Goal: Entertainment & Leisure: Browse casually

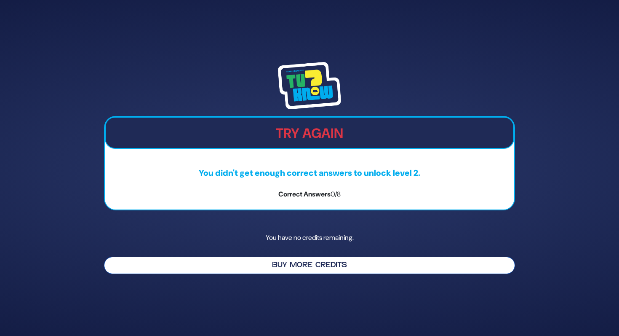
click at [318, 267] on button "Buy More Credits" at bounding box center [309, 264] width 411 height 17
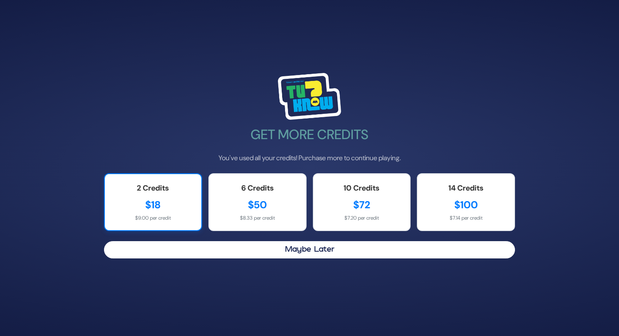
click at [179, 201] on div "$18" at bounding box center [153, 204] width 80 height 15
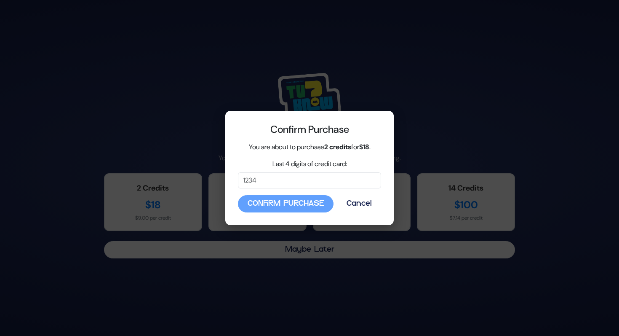
click at [286, 204] on div "Confirm Purchase Cancel" at bounding box center [309, 203] width 143 height 17
click at [309, 184] on input "Last 4 digits of credit card:" at bounding box center [309, 180] width 143 height 16
type input "4207"
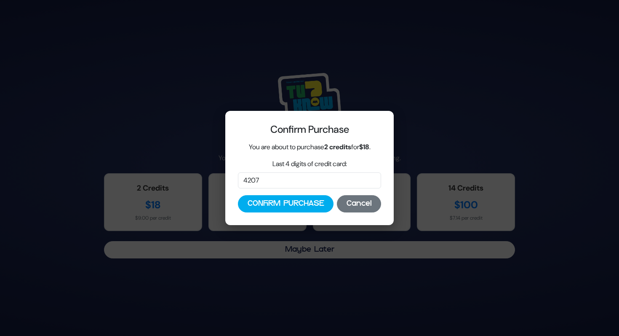
click at [367, 201] on button "Cancel" at bounding box center [359, 203] width 44 height 17
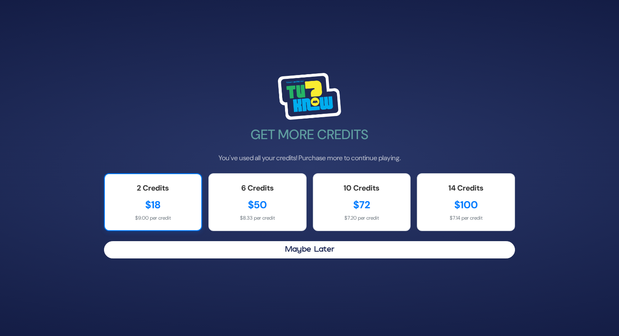
click at [167, 195] on div "2 Credits $18 $9.00 per credit" at bounding box center [153, 202] width 98 height 58
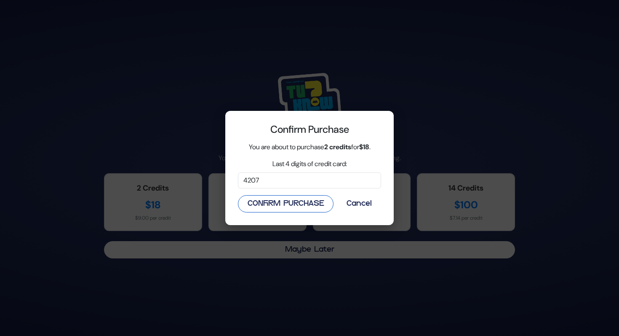
click at [302, 205] on button "Confirm Purchase" at bounding box center [286, 203] width 96 height 17
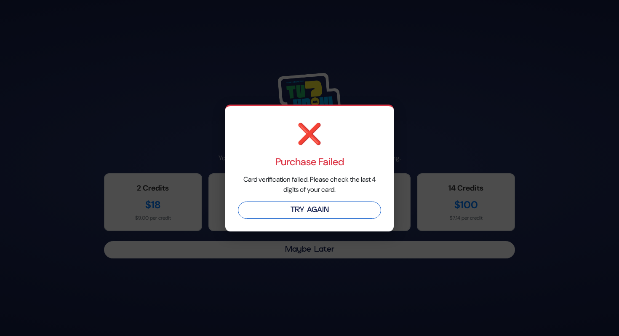
click at [302, 208] on button "Try Again" at bounding box center [309, 209] width 143 height 17
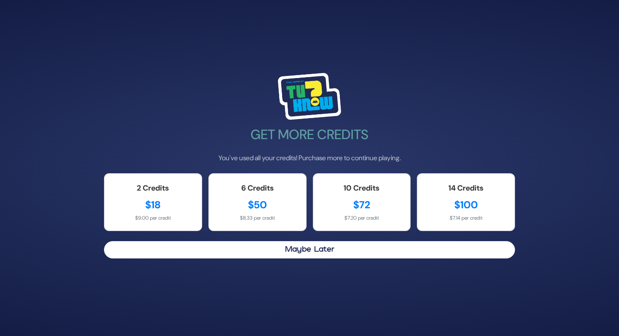
click at [308, 93] on img at bounding box center [309, 96] width 63 height 47
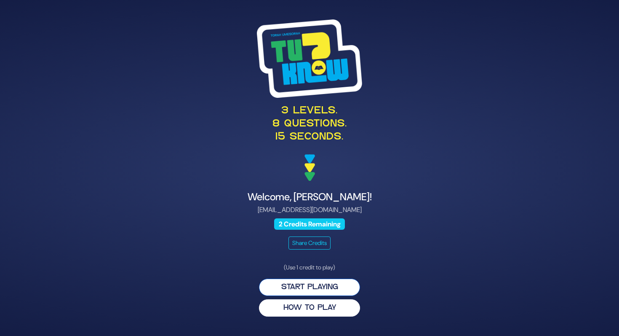
click at [333, 285] on button "Start Playing" at bounding box center [309, 286] width 101 height 17
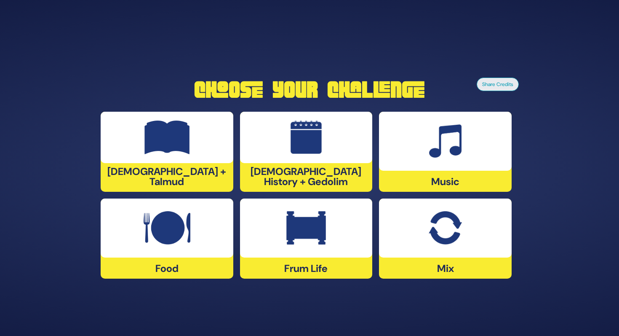
click at [319, 239] on img at bounding box center [306, 228] width 40 height 34
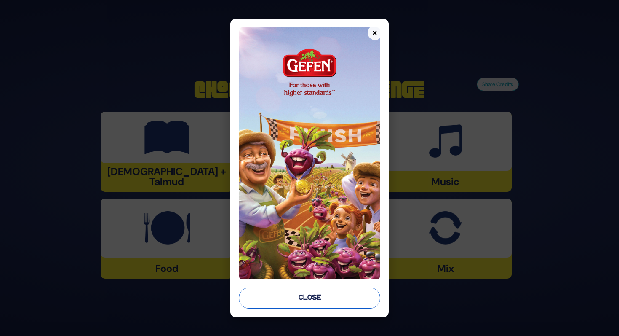
click at [309, 295] on button "Close" at bounding box center [309, 297] width 141 height 21
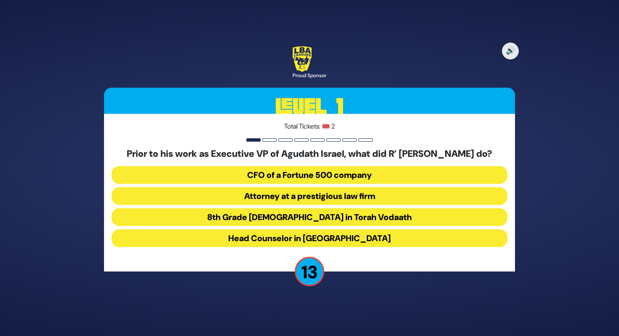
click at [347, 195] on button "Attorney at a prestigious law firm" at bounding box center [310, 196] width 396 height 18
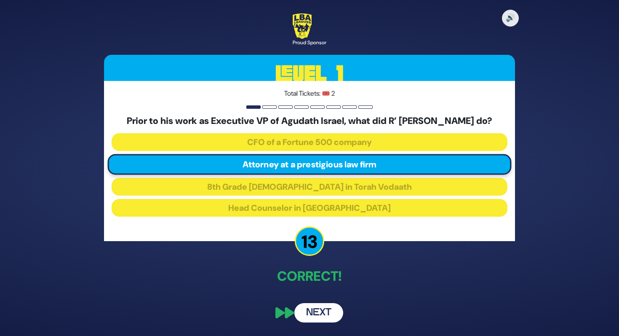
click at [337, 313] on button "Next" at bounding box center [318, 312] width 49 height 19
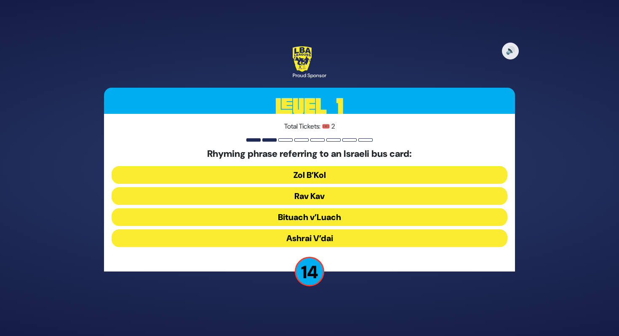
click at [326, 195] on button "Rav Kav" at bounding box center [310, 196] width 396 height 18
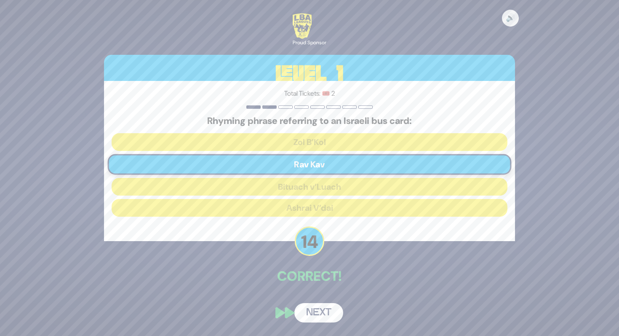
click at [327, 309] on button "Next" at bounding box center [318, 312] width 49 height 19
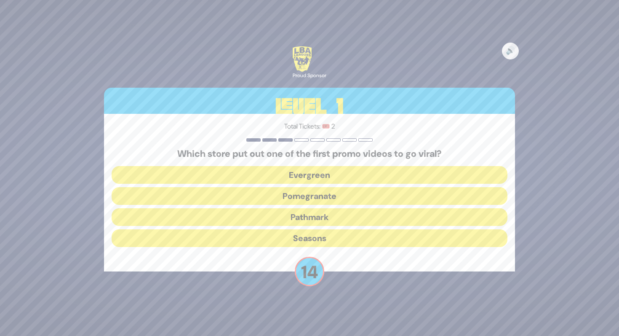
click at [321, 199] on button "Pomegranate" at bounding box center [310, 196] width 396 height 18
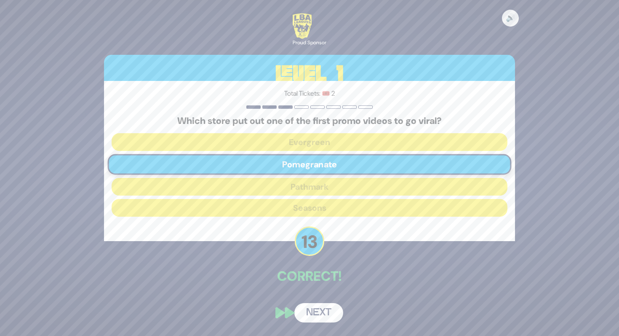
click at [327, 307] on button "Next" at bounding box center [318, 312] width 49 height 19
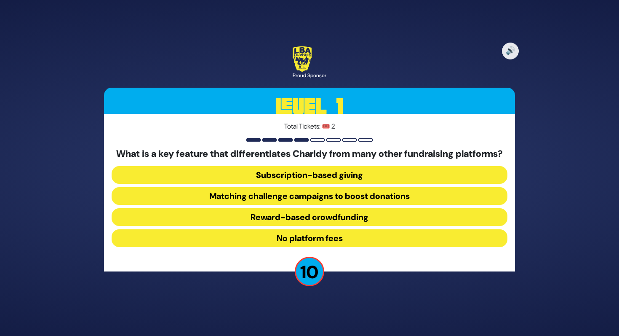
click at [307, 203] on button "Matching challenge campaigns to boost donations" at bounding box center [310, 196] width 396 height 18
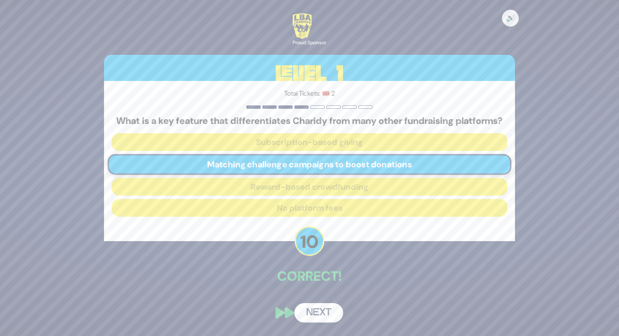
click at [325, 319] on button "Next" at bounding box center [318, 312] width 49 height 19
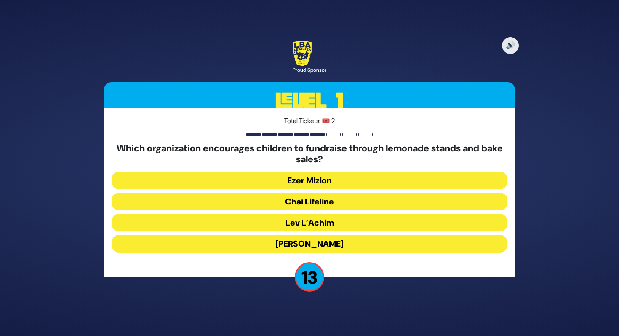
click at [311, 203] on button "Chai Lifeline" at bounding box center [310, 201] width 396 height 18
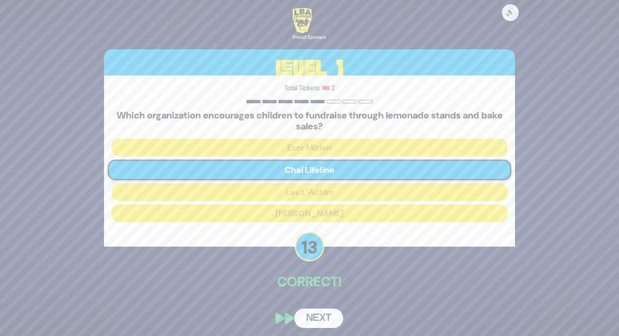
click at [325, 320] on button "Next" at bounding box center [318, 317] width 49 height 19
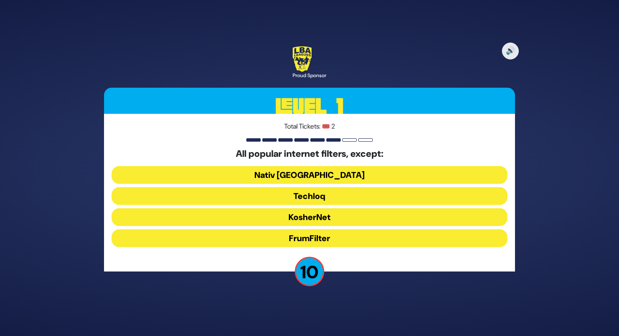
click at [316, 213] on button "KosherNet" at bounding box center [310, 217] width 396 height 18
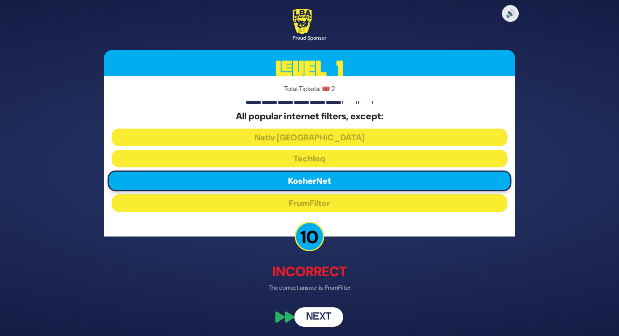
click at [328, 315] on button "Next" at bounding box center [318, 316] width 49 height 19
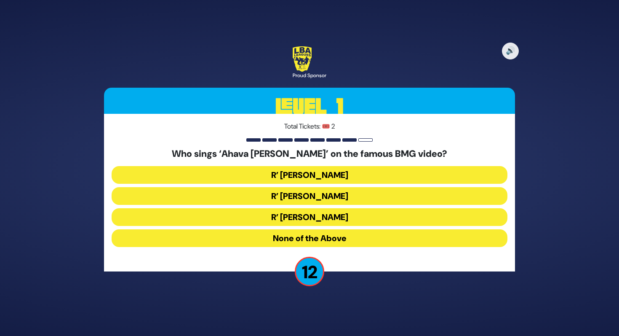
click at [326, 192] on button "R’ [PERSON_NAME]" at bounding box center [310, 196] width 396 height 18
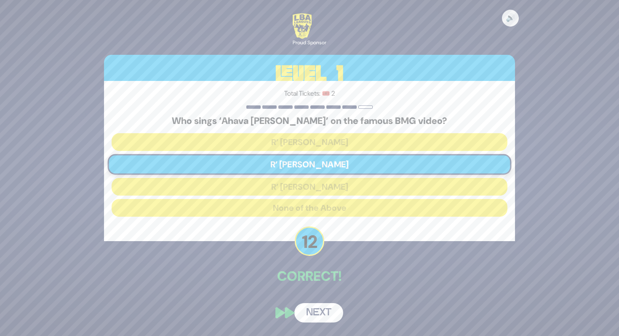
click at [319, 314] on button "Next" at bounding box center [318, 312] width 49 height 19
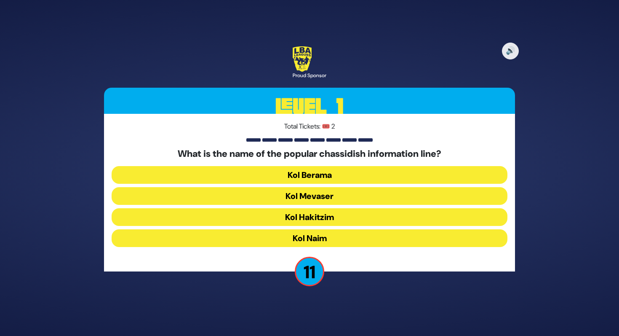
click at [317, 195] on button "Kol Mevaser" at bounding box center [310, 196] width 396 height 18
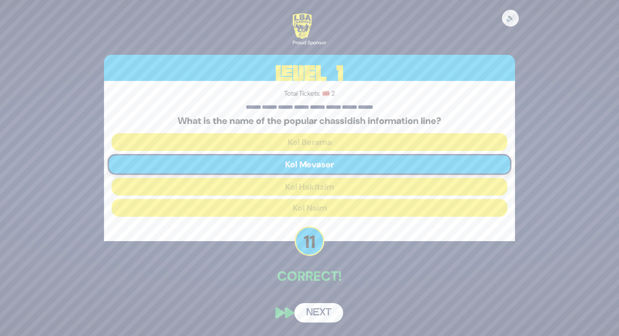
click at [320, 312] on button "Next" at bounding box center [318, 312] width 49 height 19
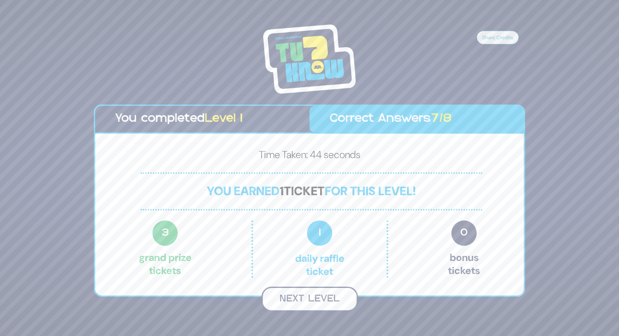
click at [317, 297] on button "Next Level" at bounding box center [310, 298] width 96 height 25
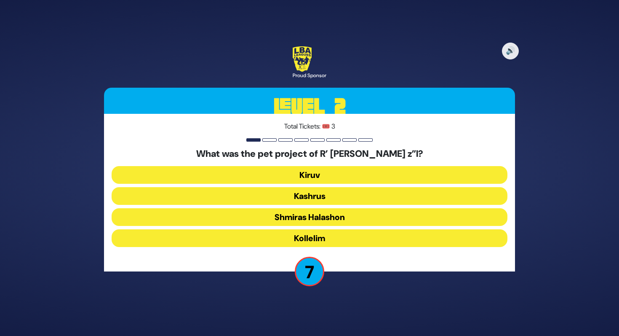
click at [305, 167] on button "Kiruv" at bounding box center [310, 175] width 396 height 18
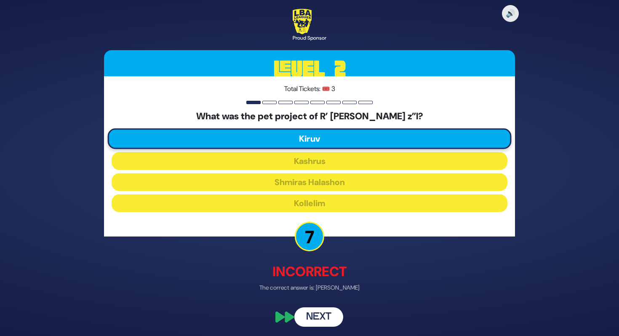
click at [318, 309] on button "Next" at bounding box center [318, 316] width 49 height 19
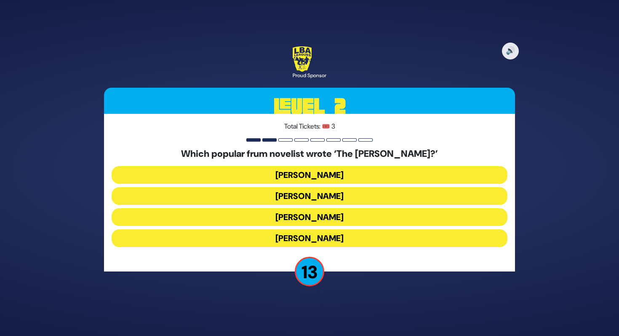
click at [307, 169] on button "[PERSON_NAME]" at bounding box center [310, 175] width 396 height 18
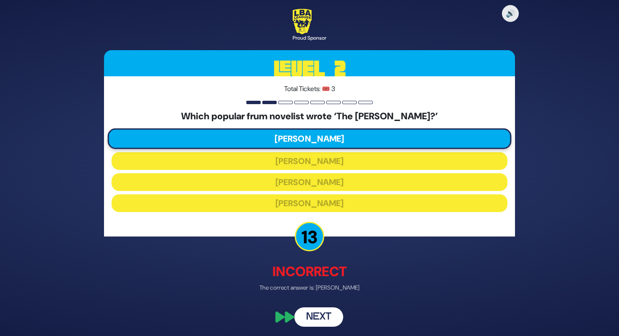
click at [323, 320] on button "Next" at bounding box center [318, 316] width 49 height 19
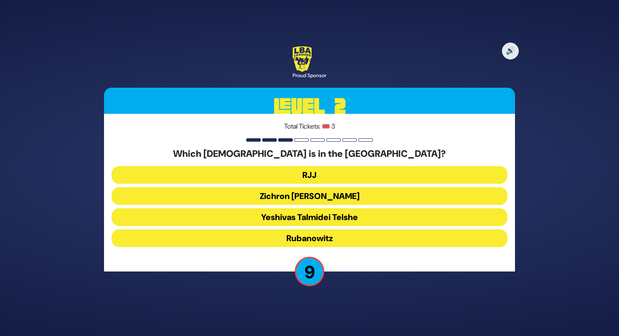
click at [315, 171] on button "RJJ" at bounding box center [310, 175] width 396 height 18
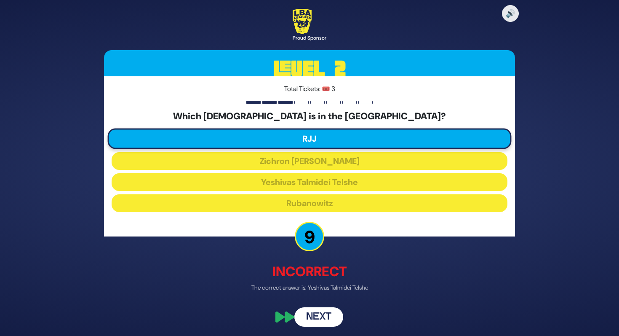
click at [324, 322] on button "Next" at bounding box center [318, 316] width 49 height 19
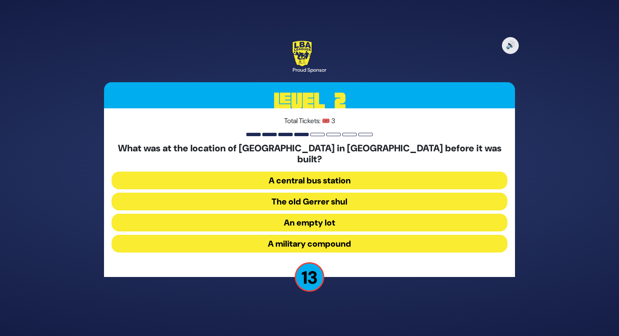
click at [310, 237] on button "A military compound" at bounding box center [310, 244] width 396 height 18
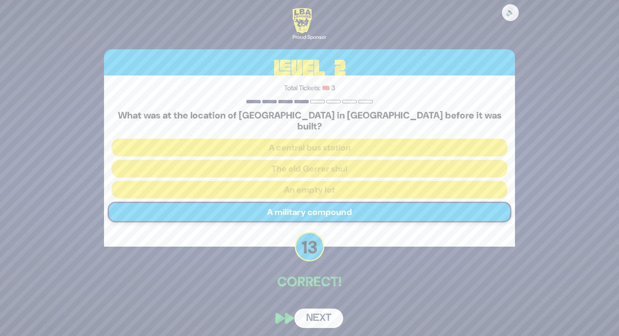
click at [322, 314] on button "Next" at bounding box center [318, 317] width 49 height 19
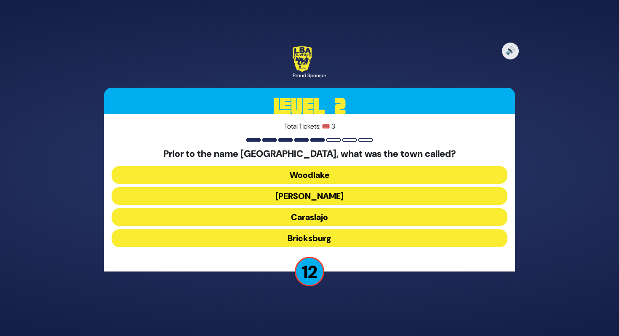
click at [319, 237] on button "Bricksburg" at bounding box center [310, 238] width 396 height 18
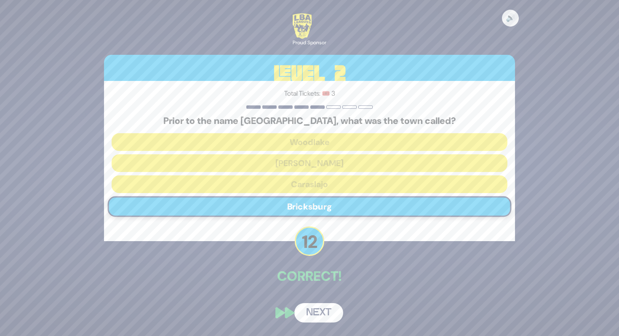
click at [327, 314] on button "Next" at bounding box center [318, 312] width 49 height 19
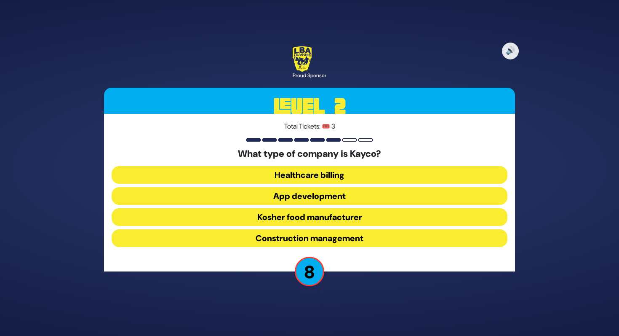
click at [300, 194] on button "App development" at bounding box center [310, 196] width 396 height 18
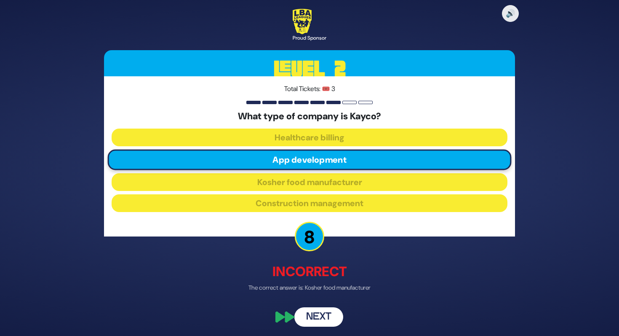
click at [323, 317] on button "Next" at bounding box center [318, 316] width 49 height 19
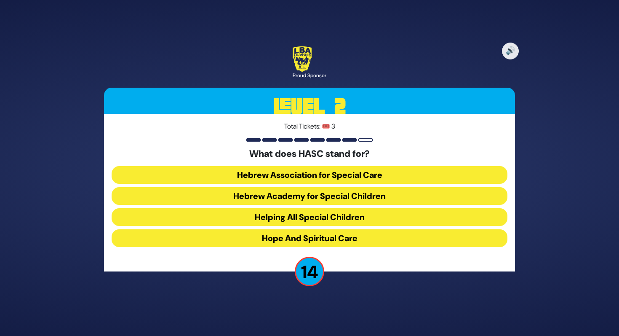
click at [310, 204] on button "Hebrew Academy for Special Children" at bounding box center [310, 196] width 396 height 18
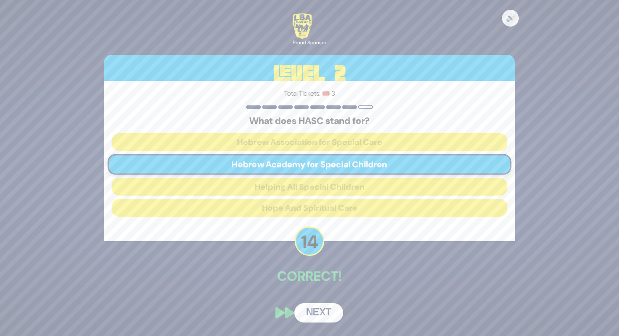
click at [320, 304] on button "Next" at bounding box center [318, 312] width 49 height 19
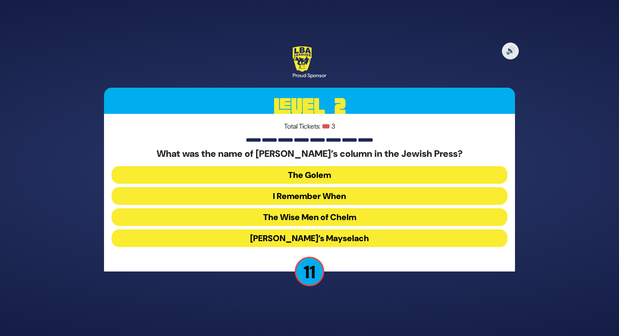
click at [320, 190] on button "I Remember When" at bounding box center [310, 196] width 396 height 18
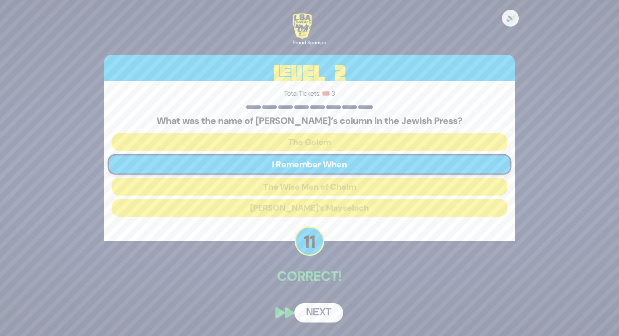
click at [327, 319] on button "Next" at bounding box center [318, 312] width 49 height 19
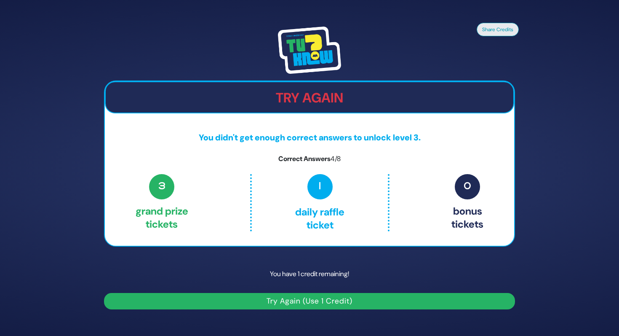
click at [326, 302] on button "Try Again (Use 1 Credit)" at bounding box center [309, 301] width 411 height 16
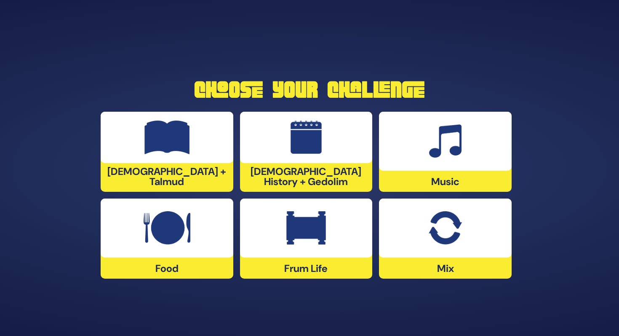
click at [165, 225] on img at bounding box center [167, 228] width 47 height 34
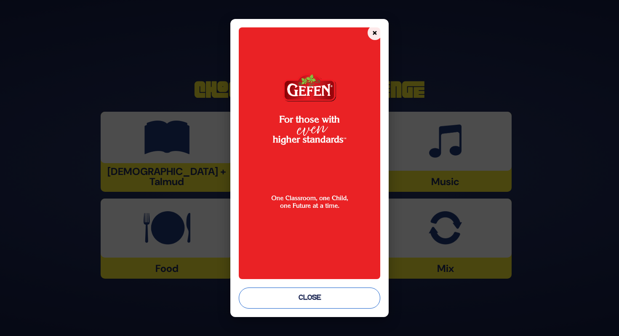
click at [304, 299] on button "Close" at bounding box center [309, 297] width 141 height 21
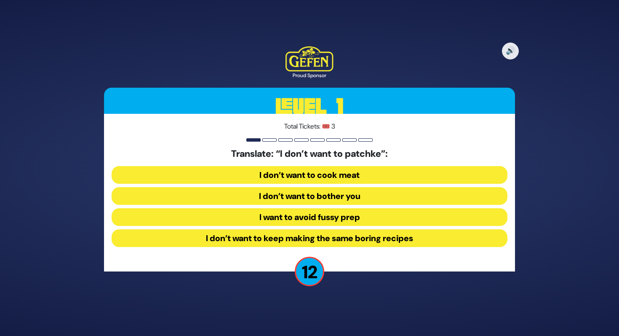
click at [318, 219] on button "I want to avoid fussy prep" at bounding box center [310, 217] width 396 height 18
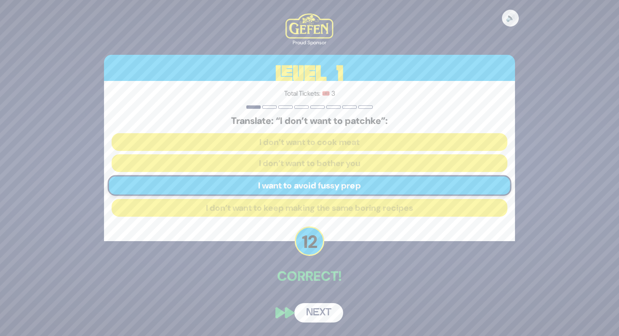
click at [322, 312] on button "Next" at bounding box center [318, 312] width 49 height 19
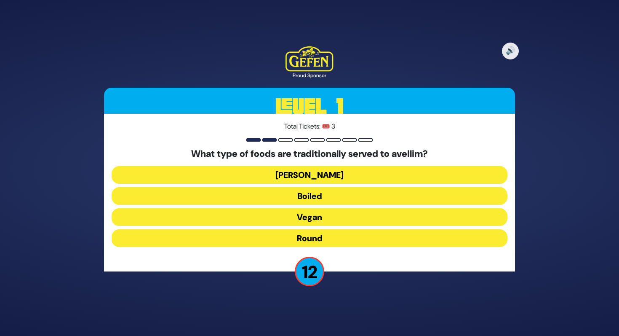
click at [319, 240] on button "Round" at bounding box center [310, 238] width 396 height 18
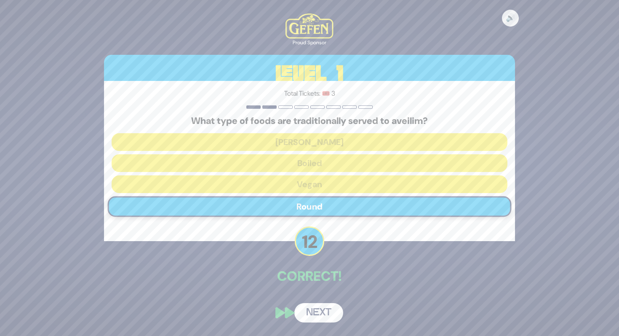
click at [325, 316] on button "Next" at bounding box center [318, 312] width 49 height 19
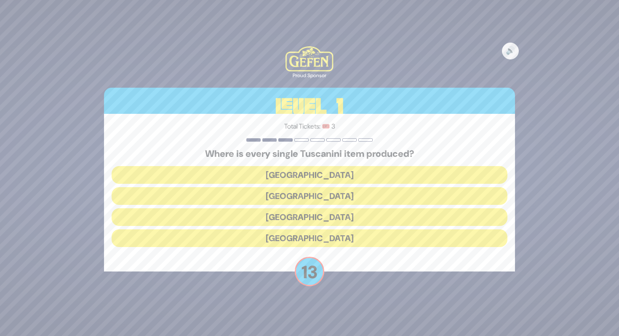
click at [318, 219] on button "Italy" at bounding box center [310, 217] width 396 height 18
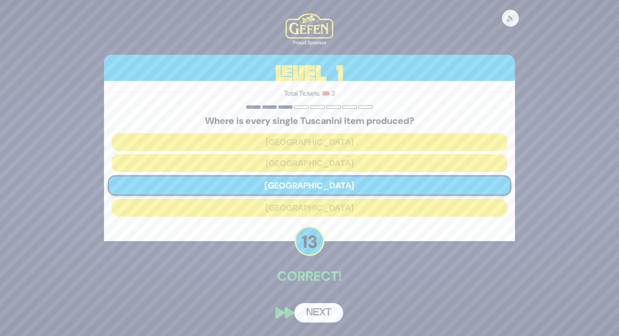
click at [324, 314] on button "Next" at bounding box center [318, 312] width 49 height 19
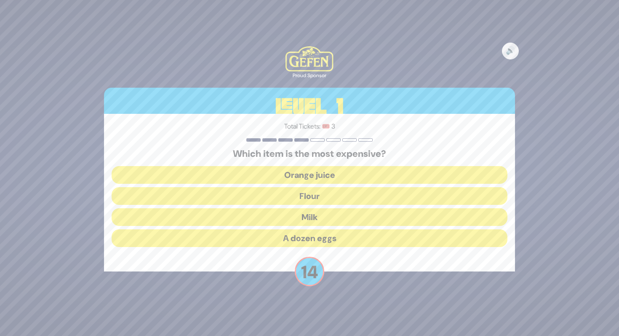
click at [317, 174] on button "Orange juice" at bounding box center [310, 175] width 396 height 18
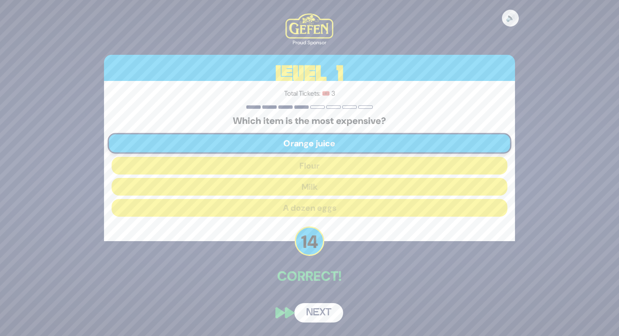
click at [318, 312] on button "Next" at bounding box center [318, 312] width 49 height 19
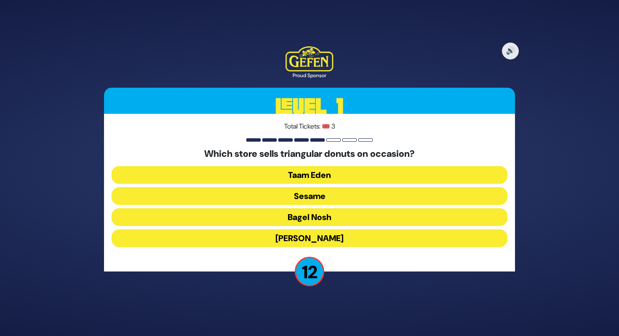
click at [307, 195] on button "Sesame" at bounding box center [310, 196] width 396 height 18
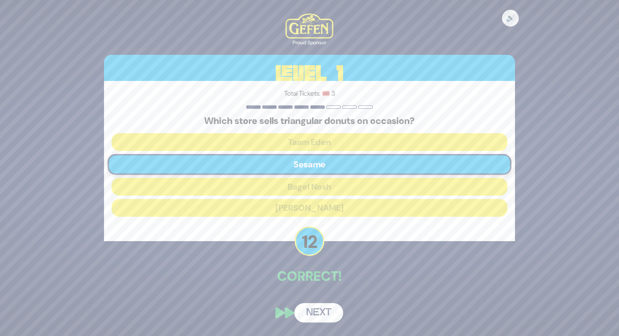
click at [319, 315] on button "Next" at bounding box center [318, 312] width 49 height 19
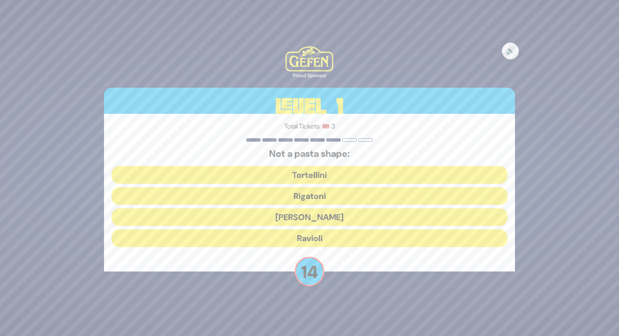
click at [313, 222] on button "Ronzoni" at bounding box center [310, 217] width 396 height 18
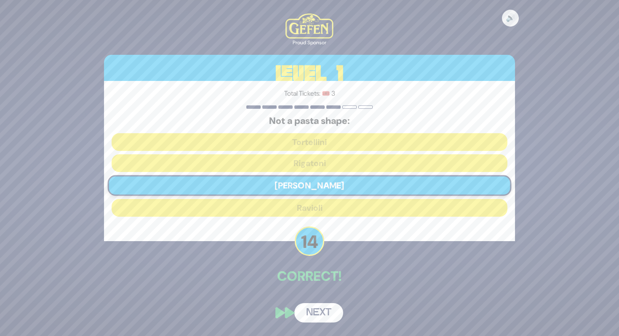
click at [328, 315] on button "Next" at bounding box center [318, 312] width 49 height 19
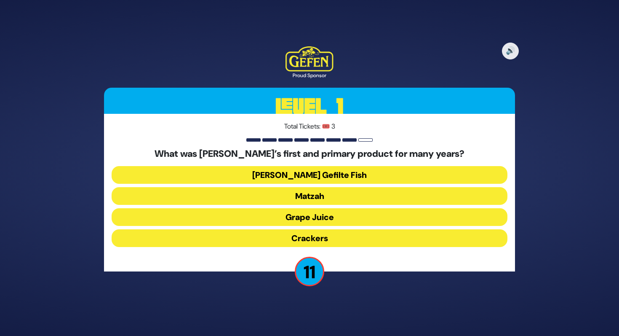
click at [311, 195] on button "Matzah" at bounding box center [310, 196] width 396 height 18
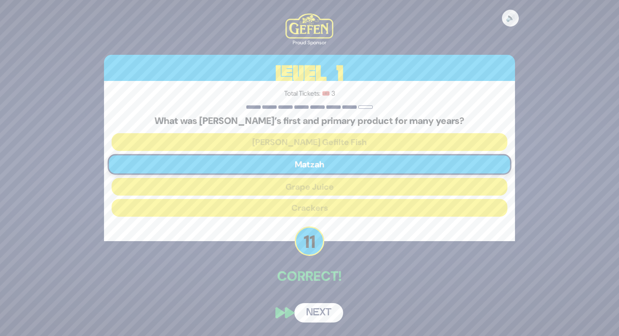
click at [320, 314] on button "Next" at bounding box center [318, 312] width 49 height 19
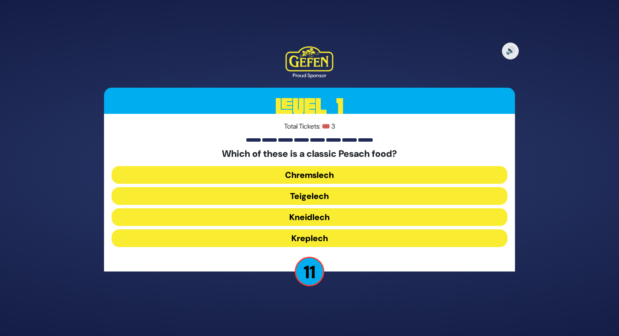
click at [316, 216] on button "Kneidlech" at bounding box center [310, 217] width 396 height 18
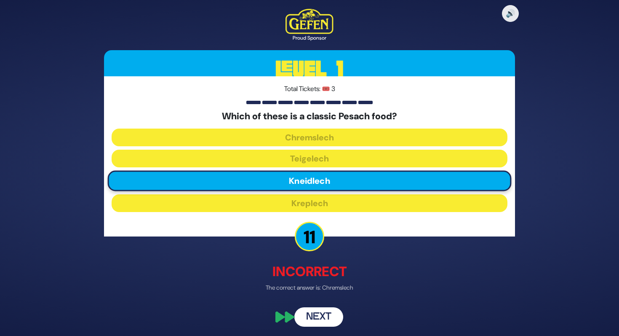
click at [323, 311] on button "Next" at bounding box center [318, 316] width 49 height 19
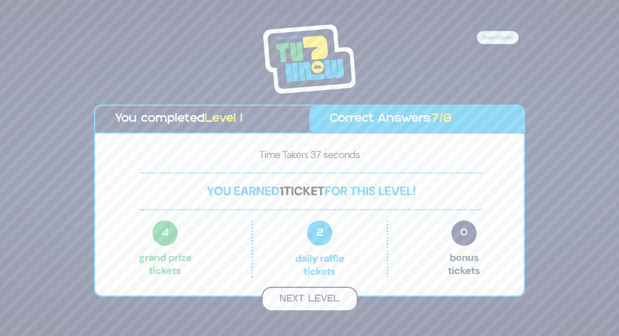
click at [320, 289] on button "Next Level" at bounding box center [310, 298] width 96 height 25
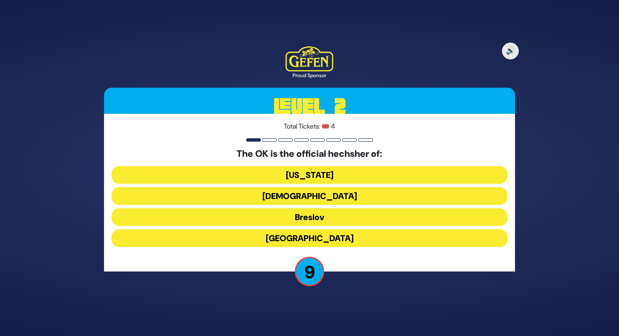
click at [317, 236] on button "Canada" at bounding box center [310, 238] width 396 height 18
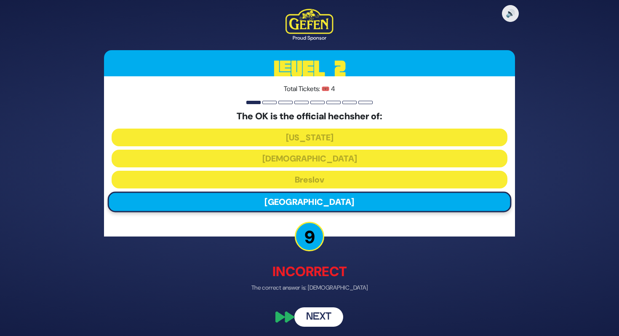
click at [315, 323] on button "Next" at bounding box center [318, 316] width 49 height 19
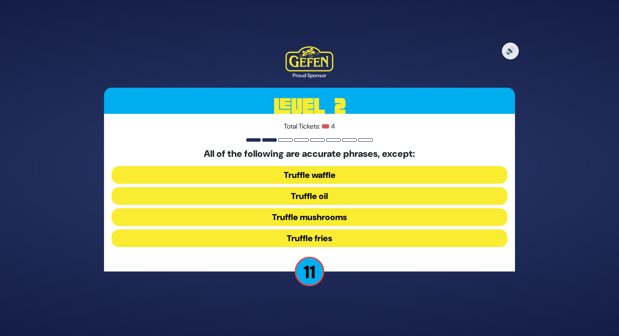
click at [309, 172] on button "Truffle waffle" at bounding box center [310, 175] width 396 height 18
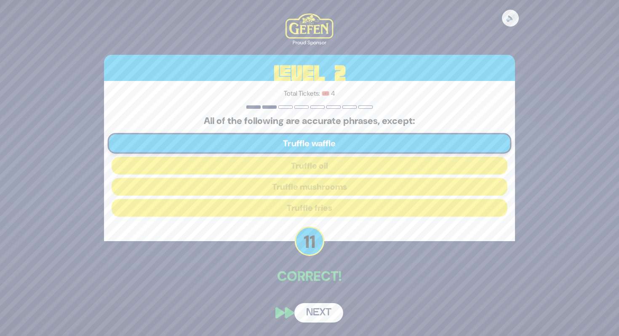
click at [325, 309] on button "Next" at bounding box center [318, 312] width 49 height 19
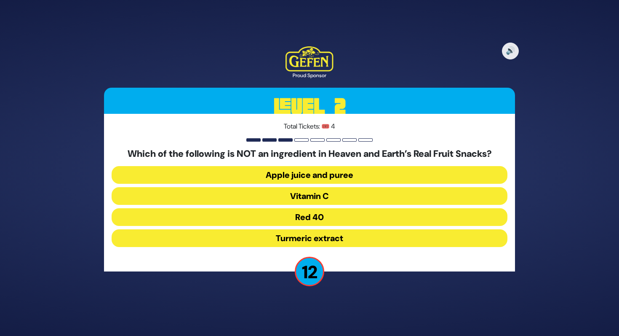
click at [315, 216] on button "Red 40" at bounding box center [310, 217] width 396 height 18
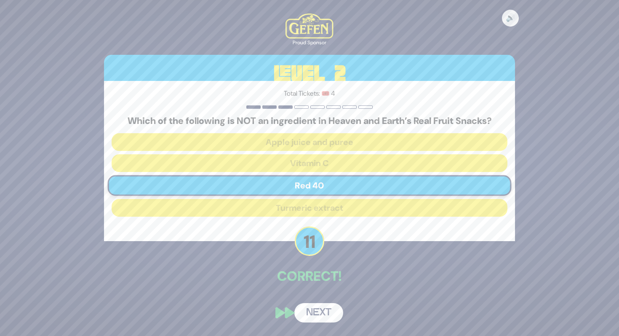
click at [328, 319] on button "Next" at bounding box center [318, 312] width 49 height 19
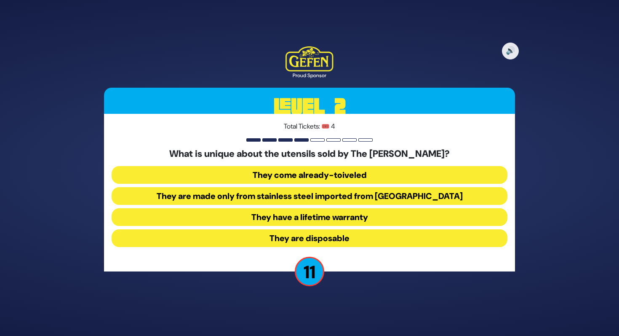
click at [309, 172] on button "They come already-toiveled" at bounding box center [310, 175] width 396 height 18
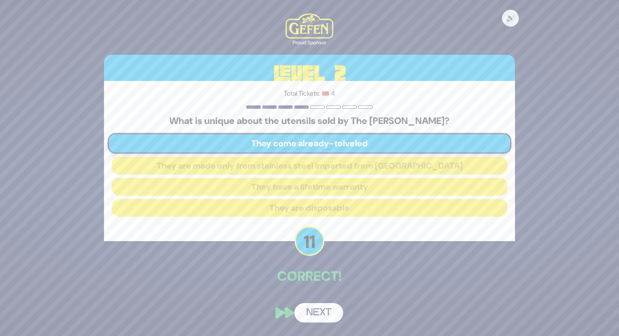
click at [332, 303] on button "Next" at bounding box center [318, 312] width 49 height 19
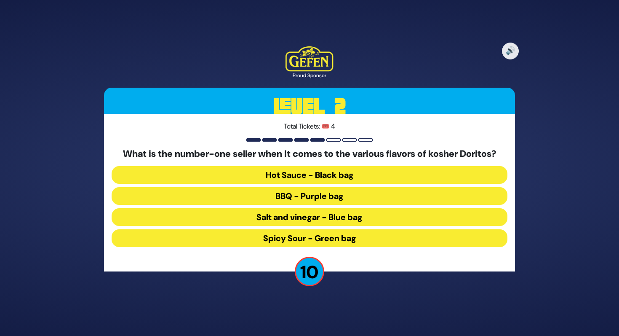
click at [338, 237] on button "Spicy Sour - Green bag" at bounding box center [310, 238] width 396 height 18
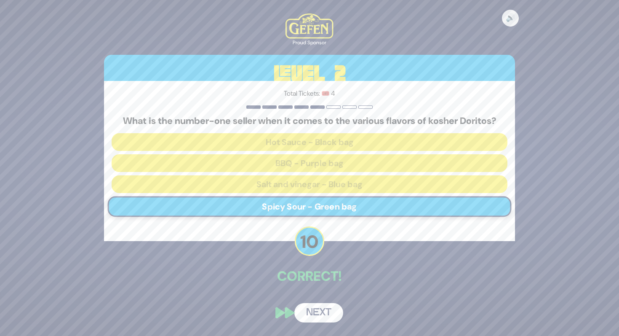
click at [318, 310] on button "Next" at bounding box center [318, 312] width 49 height 19
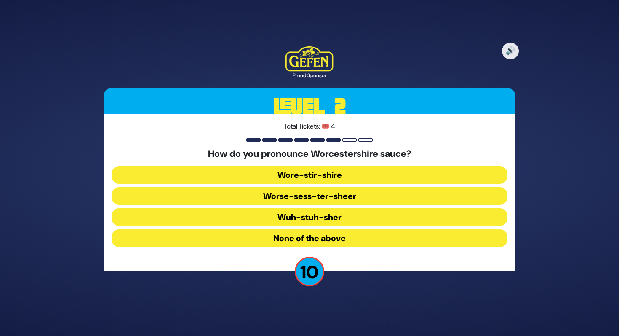
click at [321, 171] on button "Wore-stir-shire" at bounding box center [310, 175] width 396 height 18
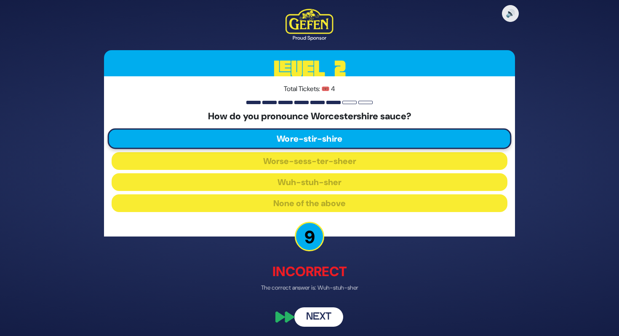
click at [330, 315] on button "Next" at bounding box center [318, 316] width 49 height 19
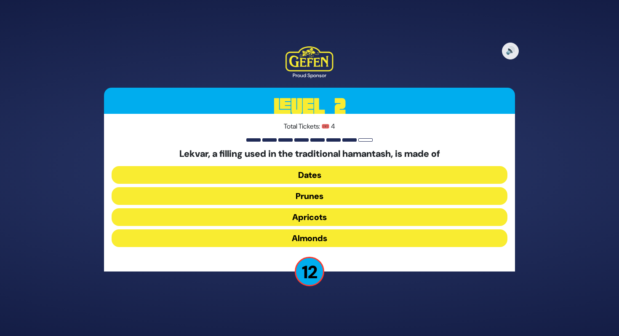
click at [317, 195] on button "Prunes" at bounding box center [310, 196] width 396 height 18
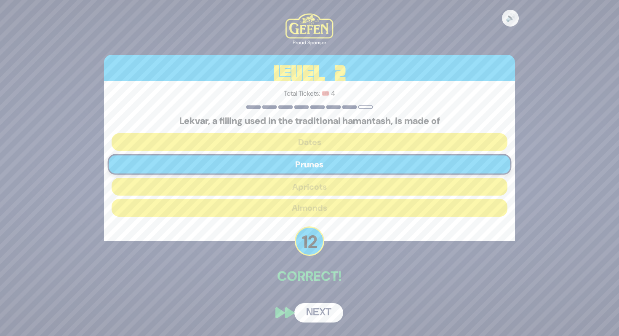
click at [323, 311] on button "Next" at bounding box center [318, 312] width 49 height 19
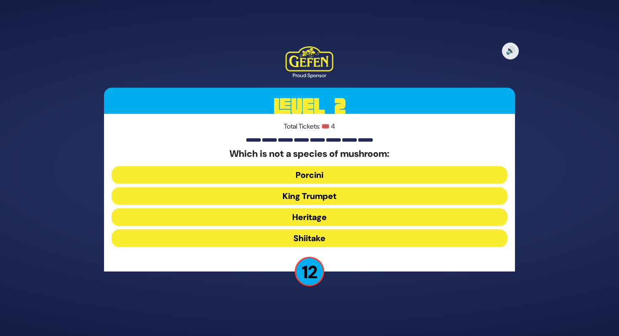
click at [323, 216] on button "Heritage" at bounding box center [310, 217] width 396 height 18
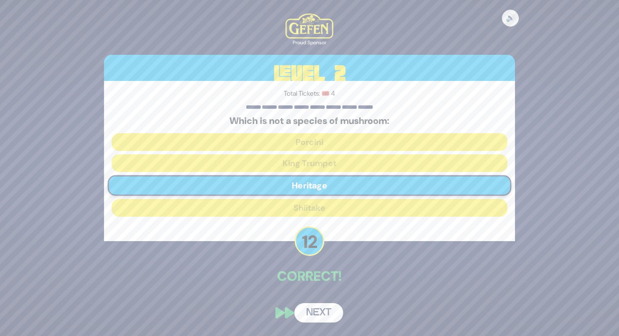
click at [321, 317] on button "Next" at bounding box center [318, 312] width 49 height 19
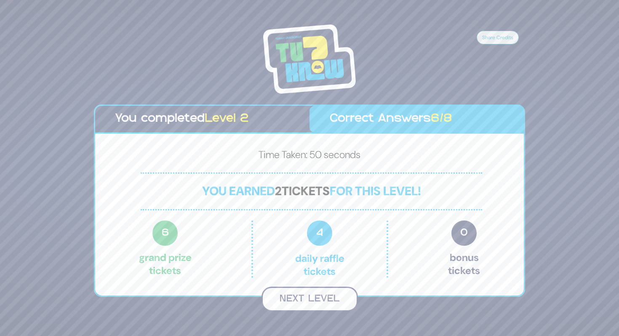
click at [320, 306] on button "Next Level" at bounding box center [310, 298] width 96 height 25
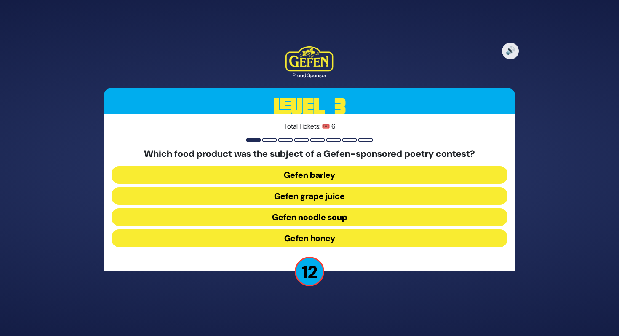
click at [352, 219] on button "Gefen noodle soup" at bounding box center [310, 217] width 396 height 18
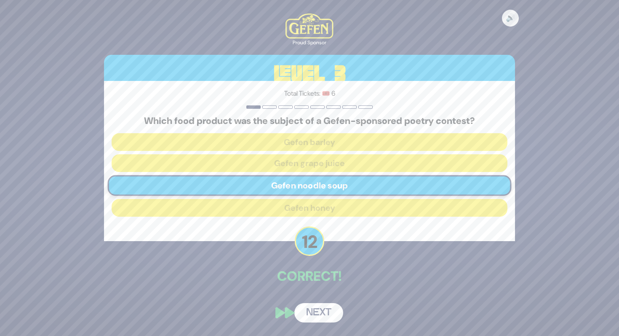
click at [323, 311] on button "Next" at bounding box center [318, 312] width 49 height 19
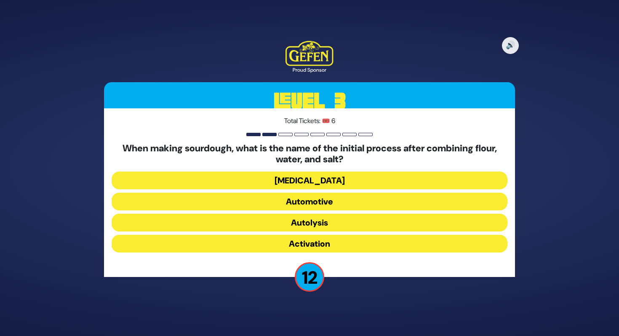
click at [337, 243] on button "Activation" at bounding box center [310, 244] width 396 height 18
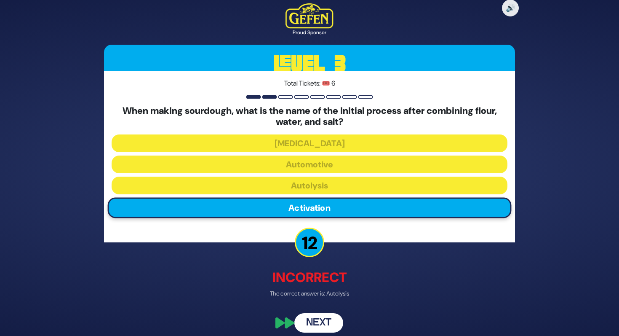
click at [320, 316] on button "Next" at bounding box center [318, 322] width 49 height 19
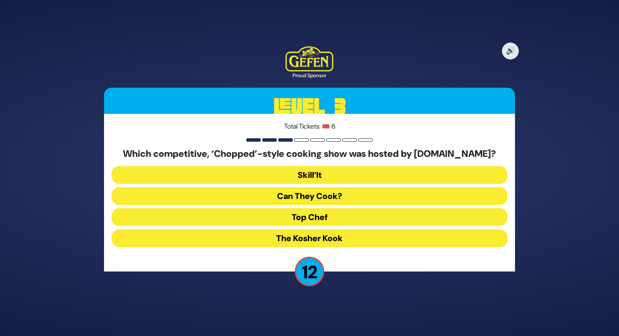
click at [314, 177] on button "Skill’It" at bounding box center [310, 175] width 396 height 18
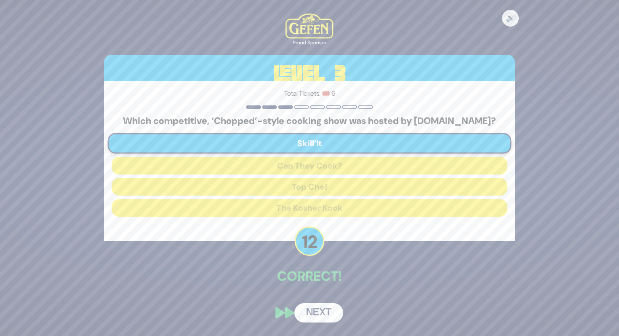
click at [331, 318] on button "Next" at bounding box center [318, 312] width 49 height 19
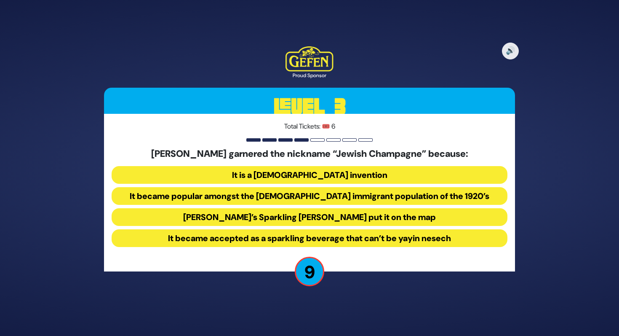
click at [287, 194] on button "It became popular amongst the Jewish immigrant population of the 1920’s" at bounding box center [310, 196] width 396 height 18
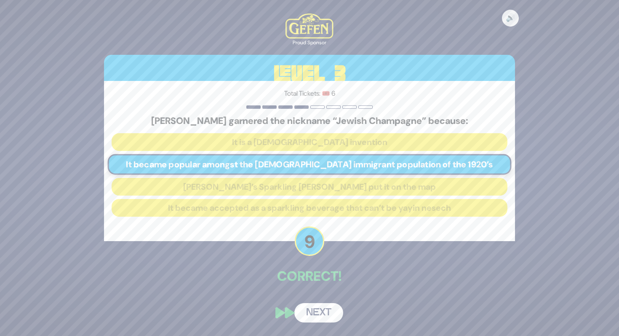
click at [325, 310] on button "Next" at bounding box center [318, 312] width 49 height 19
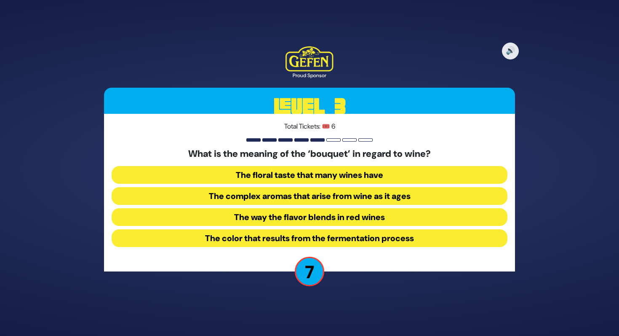
click at [338, 190] on button "The complex aromas that arise from wine as it ages" at bounding box center [310, 196] width 396 height 18
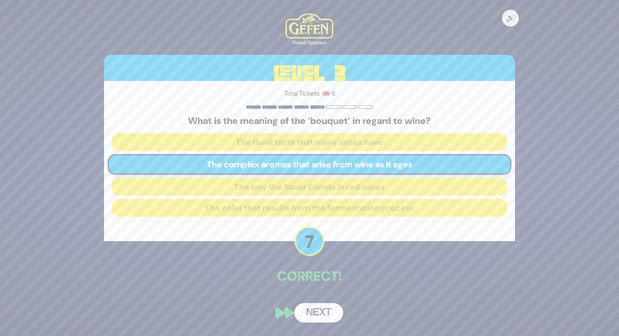
click at [324, 313] on button "Next" at bounding box center [318, 312] width 49 height 19
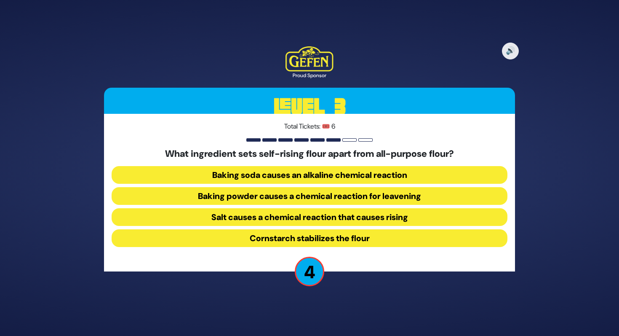
click at [334, 194] on button "Baking powder causes a chemical reaction for leavening" at bounding box center [310, 196] width 396 height 18
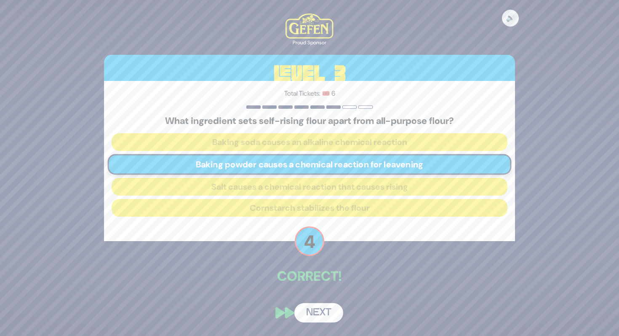
click at [320, 312] on button "Next" at bounding box center [318, 312] width 49 height 19
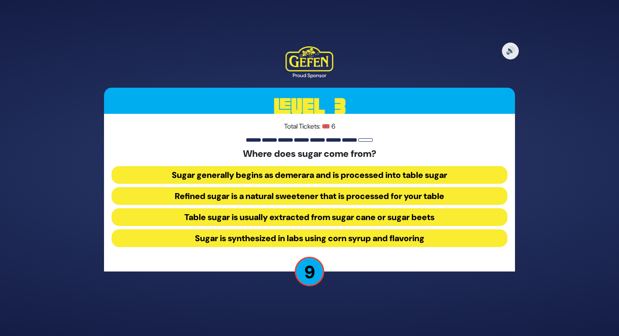
click at [331, 220] on button "Table sugar is usually extracted from sugar cane or sugar beets" at bounding box center [310, 217] width 396 height 18
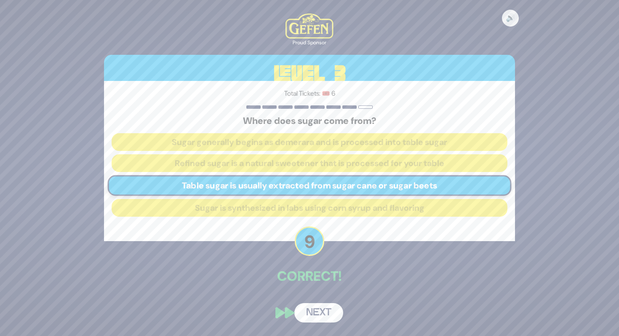
click at [325, 312] on button "Next" at bounding box center [318, 312] width 49 height 19
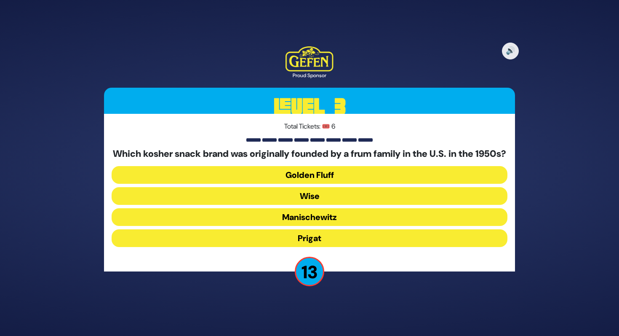
click at [308, 176] on button "Golden Fluff" at bounding box center [310, 175] width 396 height 18
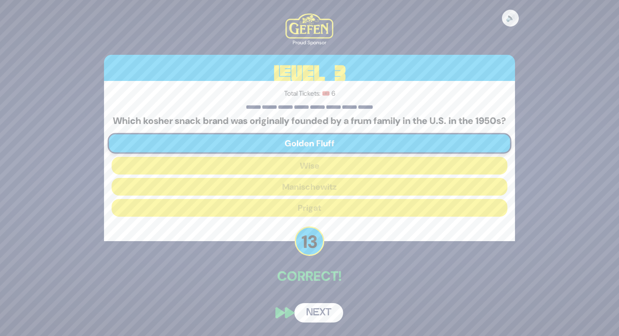
click at [324, 317] on button "Next" at bounding box center [318, 312] width 49 height 19
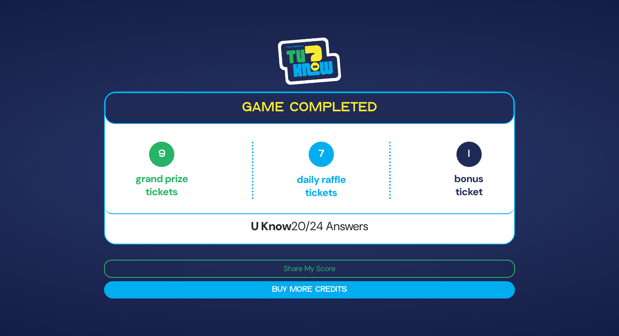
click at [369, 70] on div at bounding box center [309, 60] width 411 height 47
